Goal: Check status: Check status

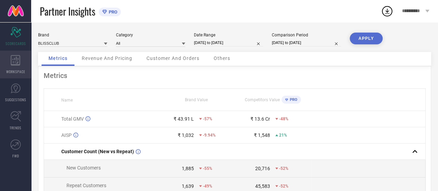
click at [22, 57] on div "WORKSPACE" at bounding box center [15, 65] width 31 height 28
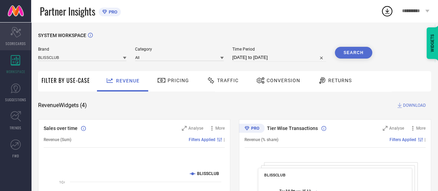
click at [10, 40] on div "Scorecard SCORECARDS" at bounding box center [15, 37] width 31 height 28
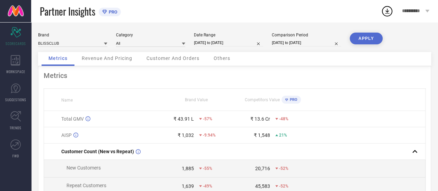
click at [235, 42] on input "10-09-2025 to 13-09-2025" at bounding box center [228, 42] width 69 height 7
select select "8"
select select "2025"
select select "9"
select select "2025"
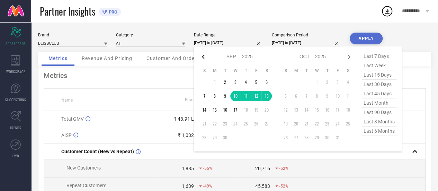
click at [201, 55] on icon at bounding box center [203, 57] width 8 height 8
select select "7"
select select "2025"
select select "8"
select select "2025"
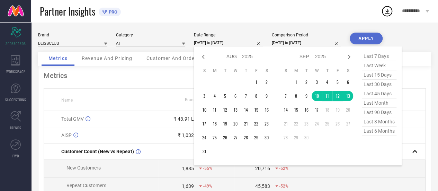
click at [201, 55] on icon at bounding box center [203, 57] width 8 height 8
select select "6"
select select "2025"
select select "7"
select select "2025"
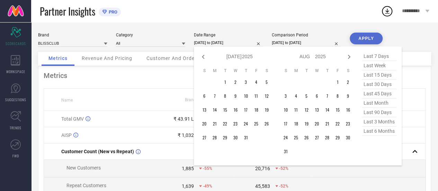
click at [201, 55] on icon at bounding box center [203, 57] width 8 height 8
select select "3"
select select "2025"
select select "4"
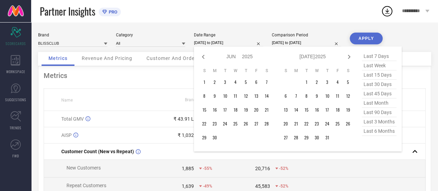
select select "2025"
click at [201, 55] on icon at bounding box center [203, 57] width 8 height 8
select select "2"
select select "2025"
select select "3"
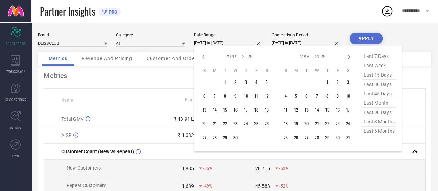
select select "2025"
click at [201, 55] on icon at bounding box center [203, 57] width 8 height 8
select select "2025"
select select "1"
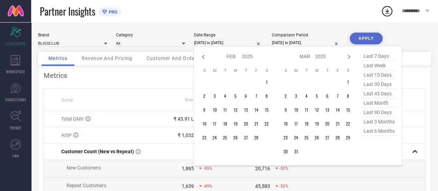
select select "2025"
click at [201, 55] on icon at bounding box center [203, 57] width 8 height 8
select select "9"
select select "2024"
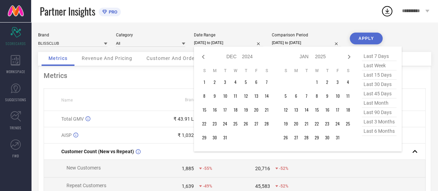
select select "10"
select select "2024"
click at [201, 55] on icon at bounding box center [203, 57] width 8 height 8
select select "8"
select select "2024"
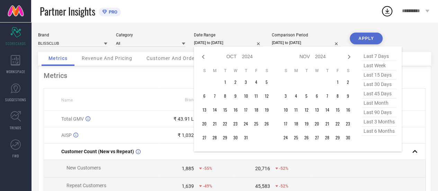
select select "9"
select select "2024"
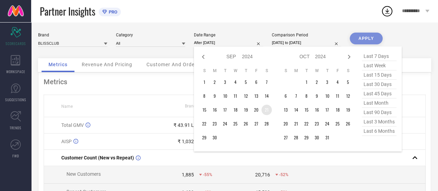
click at [265, 111] on td "21" at bounding box center [267, 110] width 10 height 10
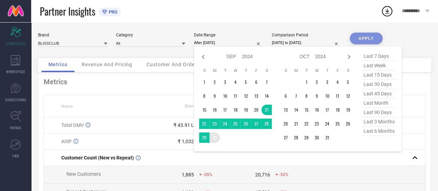
type input "21-09-2024 to 30-09-2024"
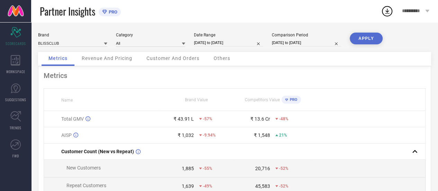
select select "6"
select select "2025"
select select "7"
select select "2025"
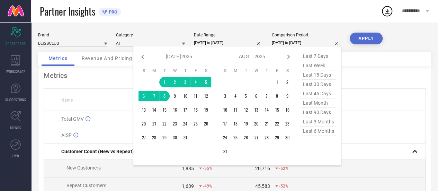
click at [297, 41] on input "01-07-2025 to 08-07-2025" at bounding box center [306, 42] width 69 height 7
click at [140, 56] on icon at bounding box center [143, 57] width 8 height 8
select select "5"
select select "2025"
select select "6"
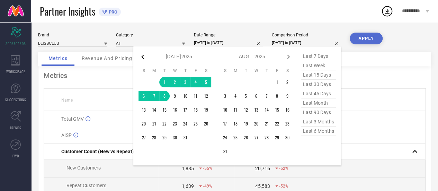
select select "2025"
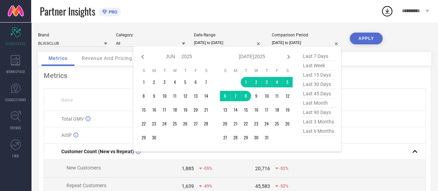
click at [140, 56] on icon at bounding box center [143, 57] width 8 height 8
select select "4"
select select "2025"
select select "5"
select select "2025"
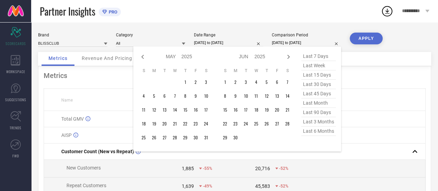
click at [140, 56] on icon at bounding box center [143, 57] width 8 height 8
select select "3"
select select "2025"
select select "4"
select select "2025"
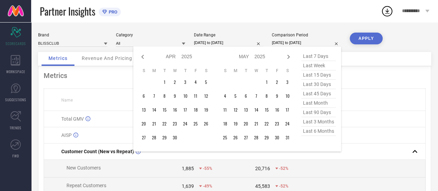
click at [140, 56] on icon at bounding box center [143, 57] width 8 height 8
select select "2"
select select "2025"
select select "3"
select select "2025"
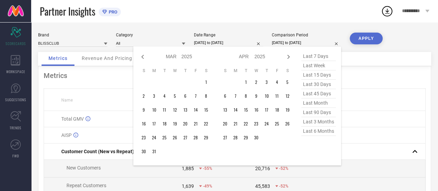
click at [140, 56] on icon at bounding box center [143, 57] width 8 height 8
select select "1"
select select "2025"
select select "2"
select select "2025"
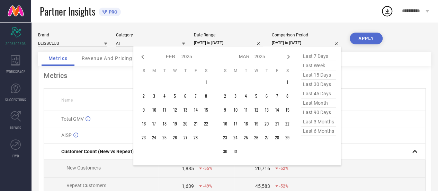
click at [140, 56] on icon at bounding box center [143, 57] width 8 height 8
select select "2025"
select select "1"
select select "2025"
click at [140, 56] on icon at bounding box center [143, 57] width 8 height 8
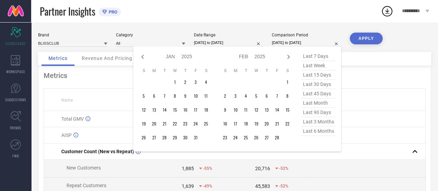
select select "10"
select select "2024"
select select "11"
select select "2024"
click at [140, 56] on icon at bounding box center [143, 57] width 8 height 8
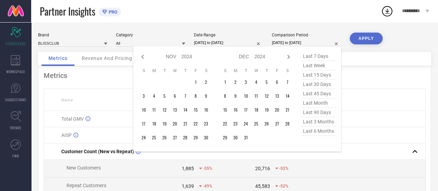
select select "9"
select select "2024"
select select "10"
select select "2024"
click at [140, 56] on icon at bounding box center [143, 57] width 8 height 8
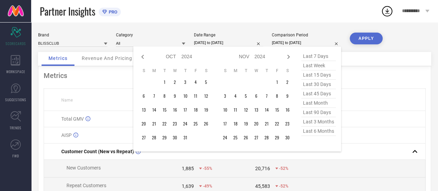
select select "8"
select select "2024"
select select "9"
select select "2024"
click at [140, 56] on icon at bounding box center [143, 57] width 8 height 8
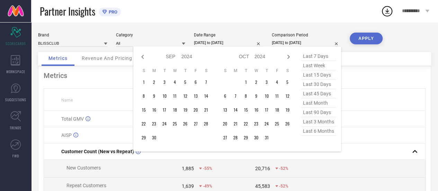
select select "7"
select select "2024"
select select "8"
select select "2024"
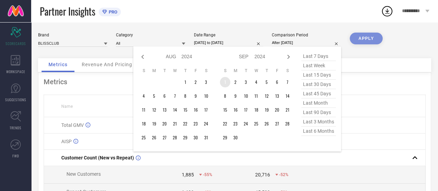
click at [224, 82] on td "1" at bounding box center [225, 82] width 10 height 10
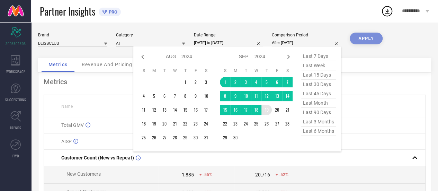
type input "01-09-2024 to 19-09-2024"
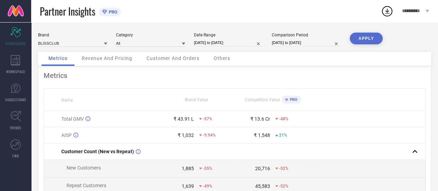
click at [366, 38] on button "APPLY" at bounding box center [366, 39] width 33 height 12
click at [102, 56] on span "Revenue And Pricing" at bounding box center [107, 58] width 51 height 6
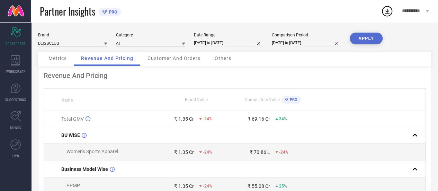
click at [387, 14] on icon at bounding box center [387, 11] width 12 height 12
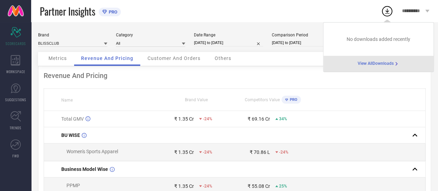
click at [387, 14] on icon at bounding box center [387, 11] width 12 height 12
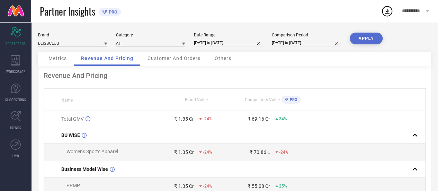
click at [340, 7] on div "Partner Insights PRO" at bounding box center [210, 11] width 341 height 22
click at [249, 80] on div "Revenue And Pricing" at bounding box center [235, 75] width 382 height 8
select select "8"
select select "2024"
select select "9"
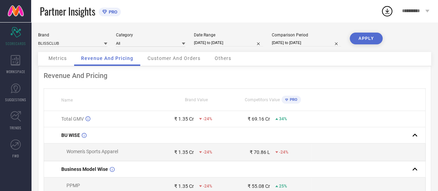
select select "2024"
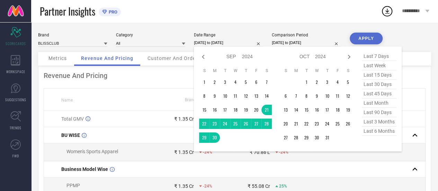
click at [222, 43] on input "21-09-2024 to 30-09-2024" at bounding box center [228, 42] width 69 height 7
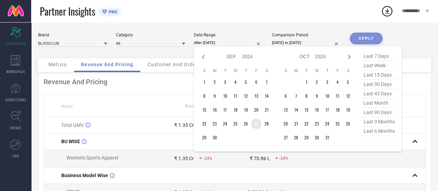
click at [257, 124] on td "27" at bounding box center [256, 123] width 10 height 10
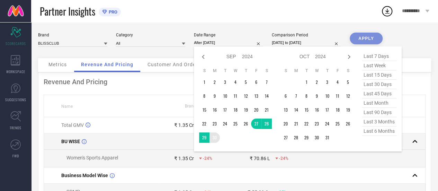
type input "[DATE] to [DATE]"
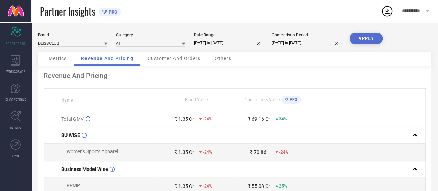
select select "8"
select select "2024"
select select "9"
select select "2024"
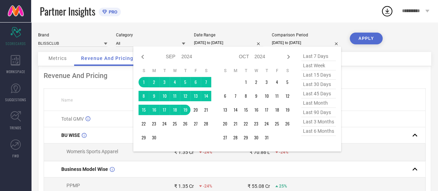
click at [294, 46] on input "01-09-2024 to 19-09-2024" at bounding box center [306, 42] width 69 height 7
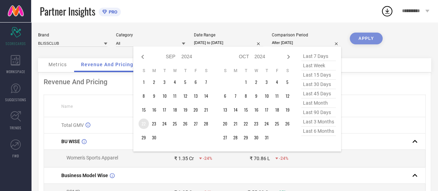
click at [146, 125] on td "22" at bounding box center [144, 123] width 10 height 10
type input "[DATE] to [DATE]"
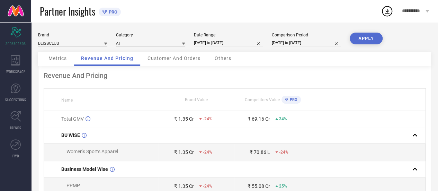
click at [365, 37] on button "APPLY" at bounding box center [366, 39] width 33 height 12
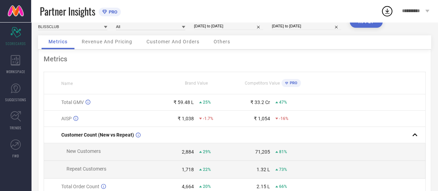
scroll to position [16, 0]
click at [98, 45] on div "Revenue And Pricing" at bounding box center [107, 43] width 64 height 14
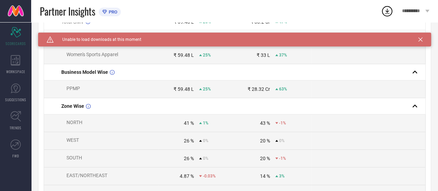
scroll to position [97, 0]
click at [14, 31] on icon "Scorecard" at bounding box center [15, 32] width 11 height 10
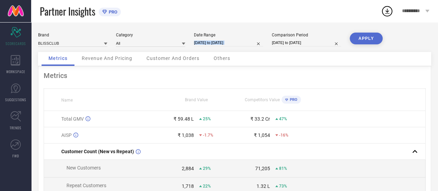
drag, startPoint x: 242, startPoint y: 35, endPoint x: 259, endPoint y: 45, distance: 19.7
click at [259, 45] on div "Date Range [DATE] to [DATE]" at bounding box center [228, 40] width 69 height 14
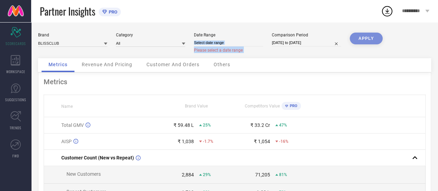
select select "8"
select select "2025"
select select "9"
select select "2025"
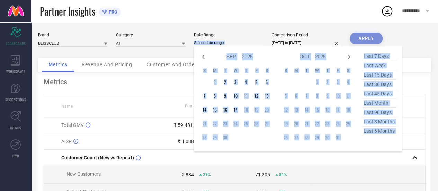
click at [244, 43] on input at bounding box center [228, 42] width 69 height 7
click at [273, 63] on div "Jan Feb Mar Apr May Jun [DATE] Aug Sep Oct Nov [DATE] 2016 2017 2018 2019 2020 …" at bounding box center [276, 99] width 154 height 95
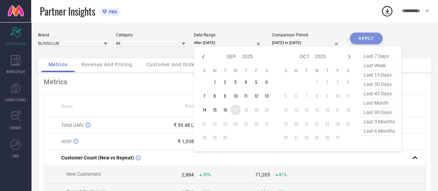
click at [238, 109] on td "17" at bounding box center [235, 110] width 10 height 10
type input "[DATE] to [DATE]"
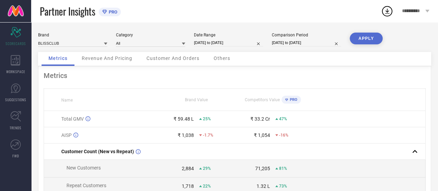
select select "8"
select select "2025"
select select "9"
select select "2025"
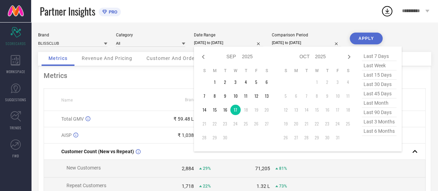
click at [227, 44] on input "[DATE] to [DATE]" at bounding box center [228, 42] width 69 height 7
click at [203, 57] on icon at bounding box center [203, 57] width 8 height 8
select select "7"
select select "2025"
select select "8"
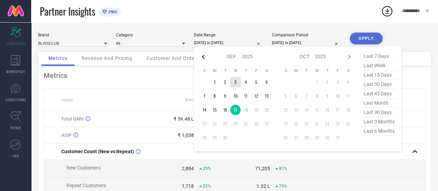
select select "2025"
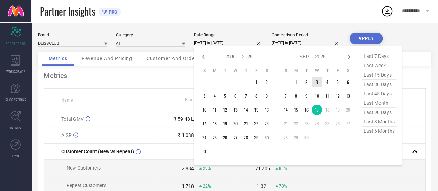
click at [203, 57] on icon at bounding box center [203, 57] width 8 height 8
select select "6"
select select "2025"
select select "7"
select select "2025"
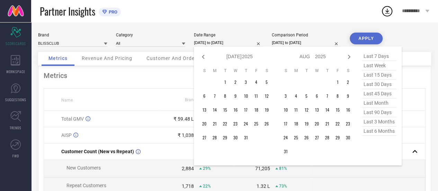
click at [203, 57] on icon at bounding box center [203, 57] width 8 height 8
select select "5"
select select "2025"
select select "6"
select select "2025"
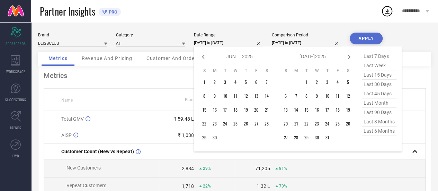
click at [203, 57] on icon at bounding box center [203, 57] width 8 height 8
select select "2"
select select "2025"
select select "3"
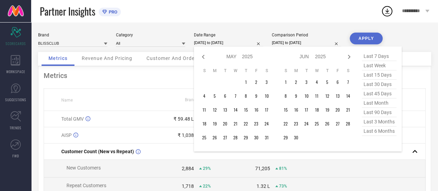
select select "2025"
click at [203, 57] on icon at bounding box center [203, 57] width 8 height 8
select select "11"
select select "2024"
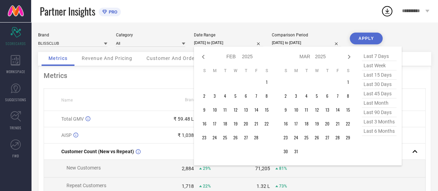
select select "2025"
click at [203, 57] on icon at bounding box center [203, 57] width 8 height 8
select select "10"
select select "2024"
select select "11"
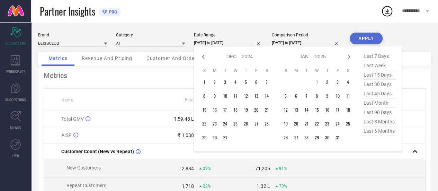
select select "2024"
click at [203, 57] on icon at bounding box center [203, 57] width 8 height 8
select select "9"
select select "2024"
select select "10"
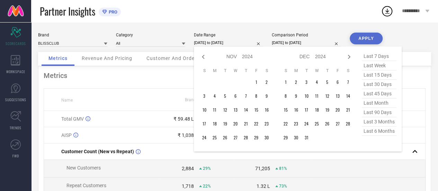
select select "2024"
click at [203, 57] on icon at bounding box center [203, 57] width 8 height 8
select select "8"
select select "2024"
select select "9"
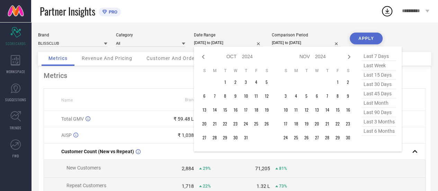
select select "2024"
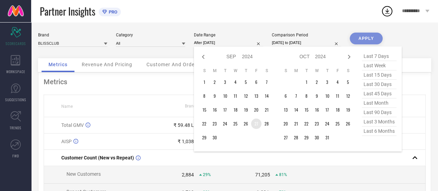
click at [258, 127] on td "27" at bounding box center [256, 123] width 10 height 10
type input "[DATE] to [DATE]"
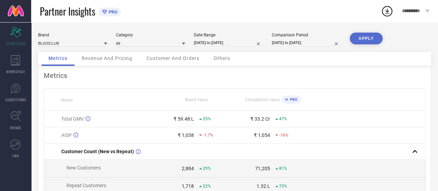
click at [367, 38] on button "APPLY" at bounding box center [366, 39] width 33 height 12
click at [109, 58] on span "Revenue And Pricing" at bounding box center [107, 58] width 51 height 6
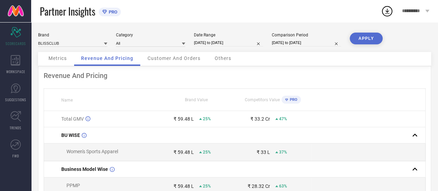
select select "8"
select select "2024"
select select "9"
select select "2024"
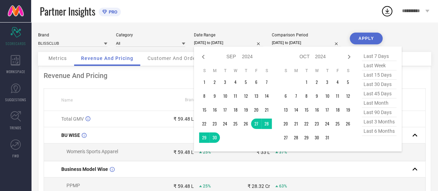
click at [228, 42] on input "[DATE] to [DATE]" at bounding box center [228, 42] width 69 height 7
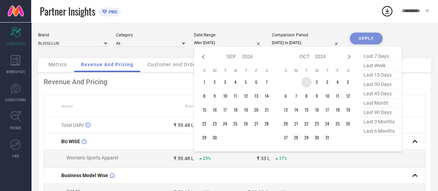
click at [306, 83] on td "1" at bounding box center [306, 82] width 10 height 10
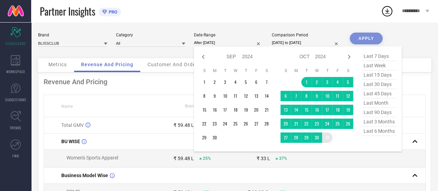
type input "[DATE] to [DATE]"
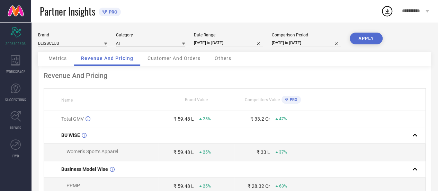
select select "8"
select select "2024"
select select "9"
select select "2024"
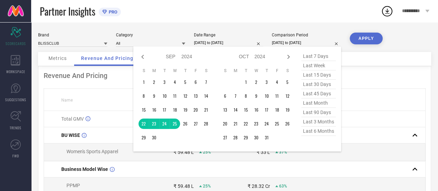
click at [300, 43] on input "[DATE] to [DATE]" at bounding box center [306, 42] width 69 height 7
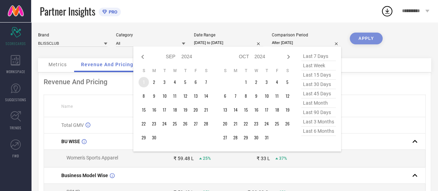
click at [144, 83] on td "1" at bounding box center [144, 82] width 10 height 10
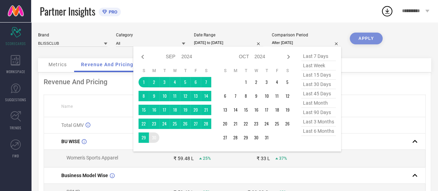
type input "[DATE] to [DATE]"
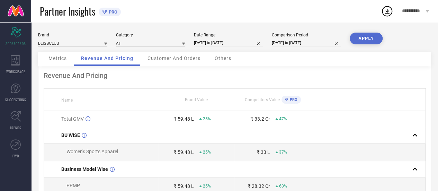
click at [366, 34] on button "APPLY" at bounding box center [366, 39] width 33 height 12
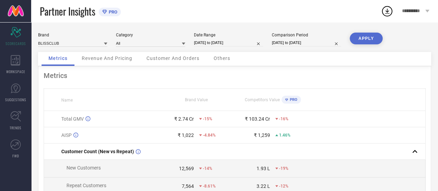
click at [116, 59] on span "Revenue And Pricing" at bounding box center [107, 58] width 51 height 6
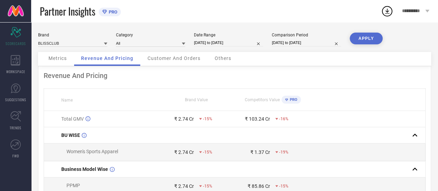
click at [173, 58] on span "Customer And Orders" at bounding box center [174, 58] width 53 height 6
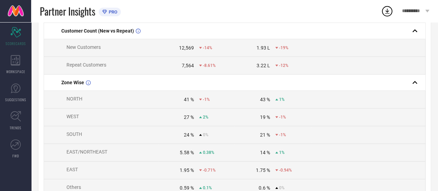
scroll to position [88, 0]
